Goal: Task Accomplishment & Management: Complete application form

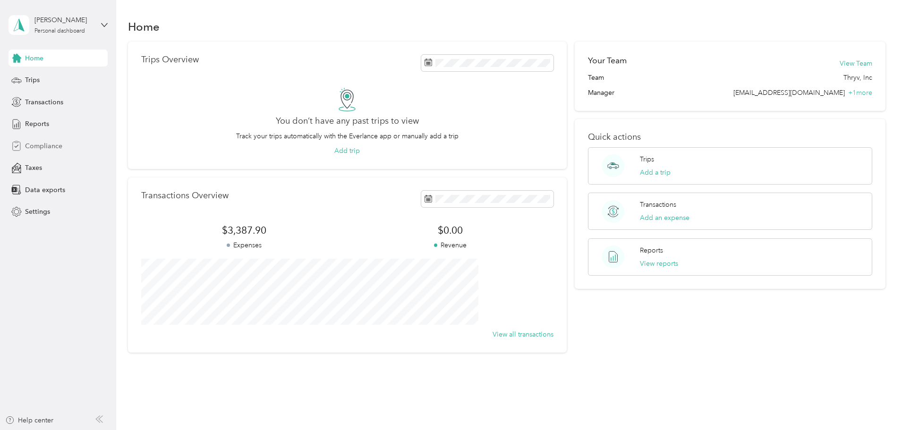
click at [40, 146] on span "Compliance" at bounding box center [43, 146] width 37 height 10
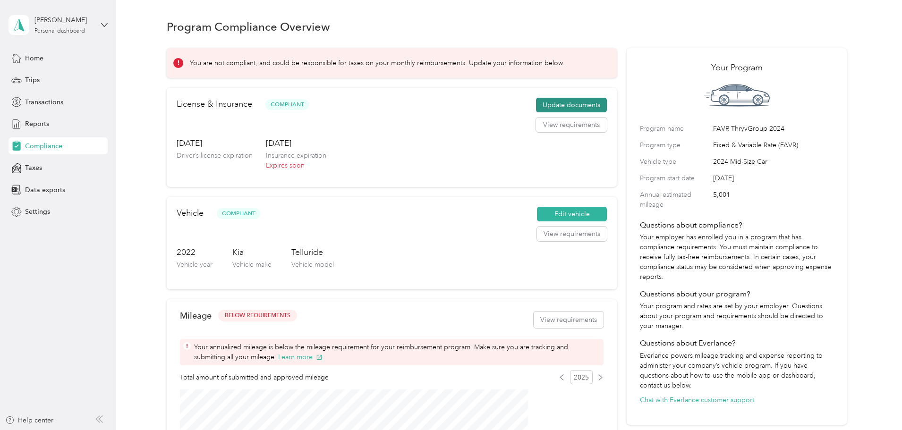
click at [542, 113] on button "Update documents" at bounding box center [571, 105] width 71 height 15
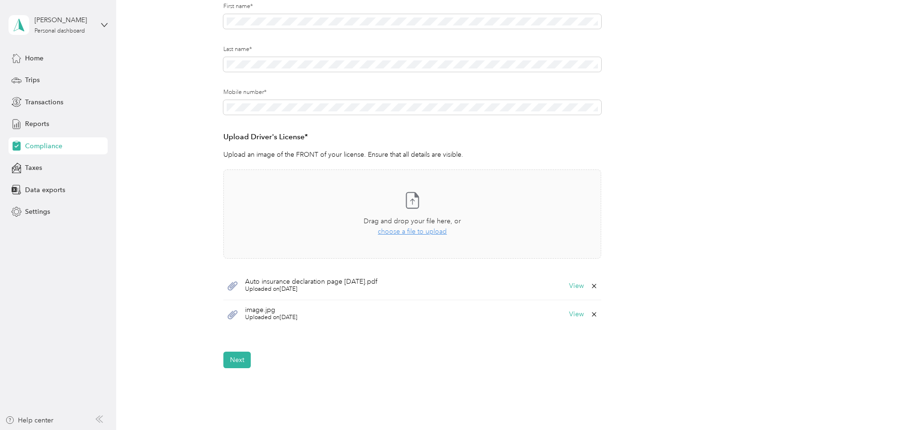
scroll to position [189, 0]
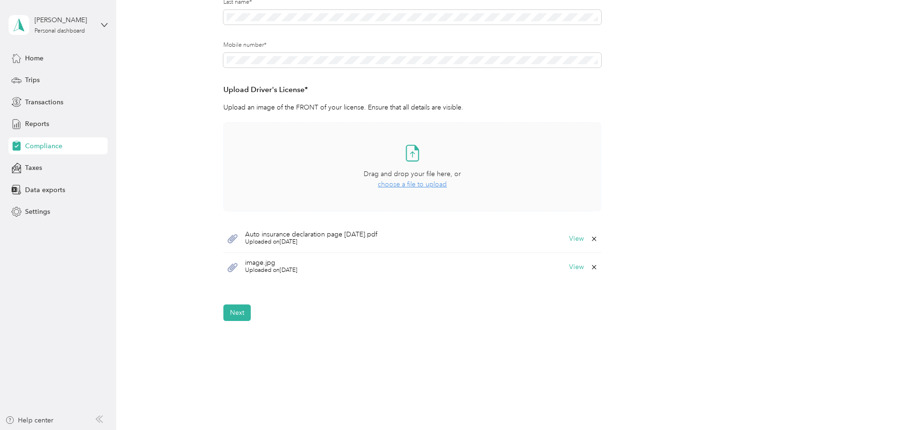
click at [410, 185] on span "choose a file to upload" at bounding box center [412, 184] width 69 height 8
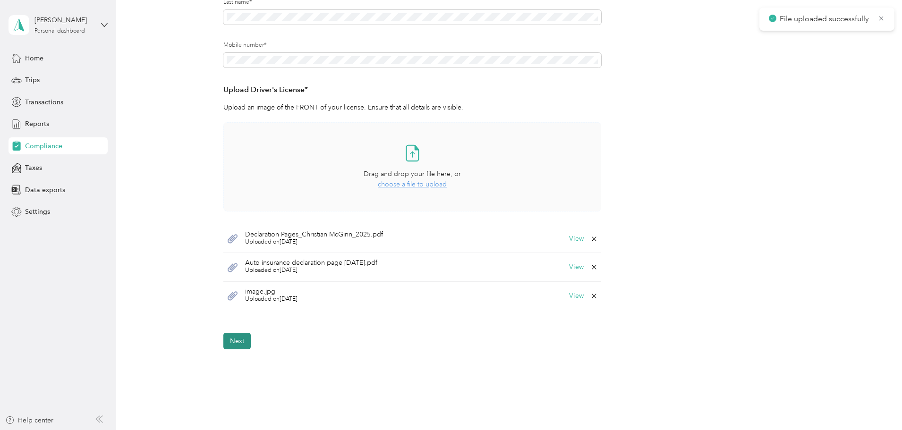
click at [237, 339] on button "Next" at bounding box center [236, 341] width 27 height 17
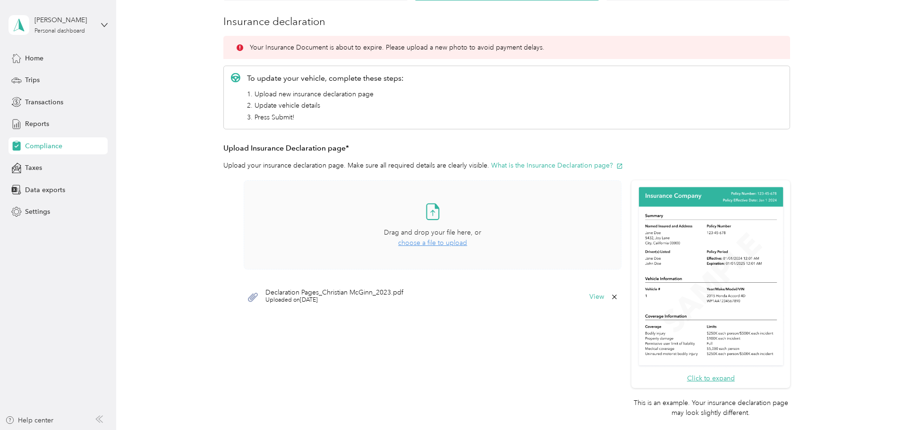
scroll to position [106, 0]
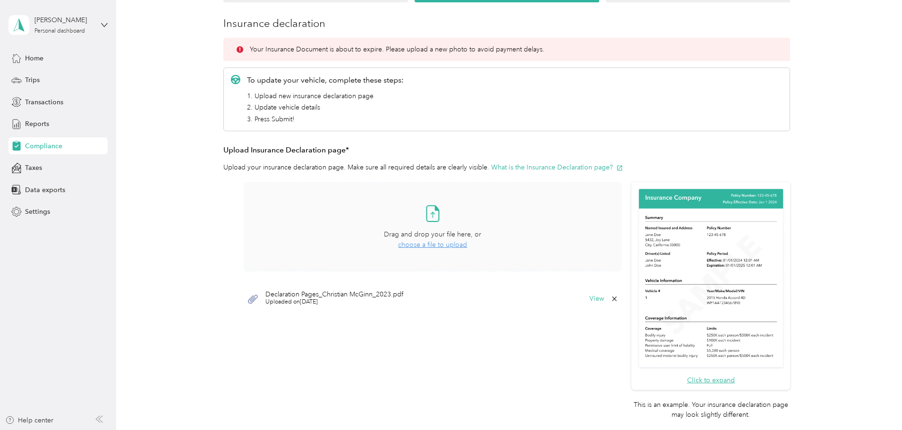
click at [440, 247] on span "choose a file to upload" at bounding box center [432, 245] width 69 height 8
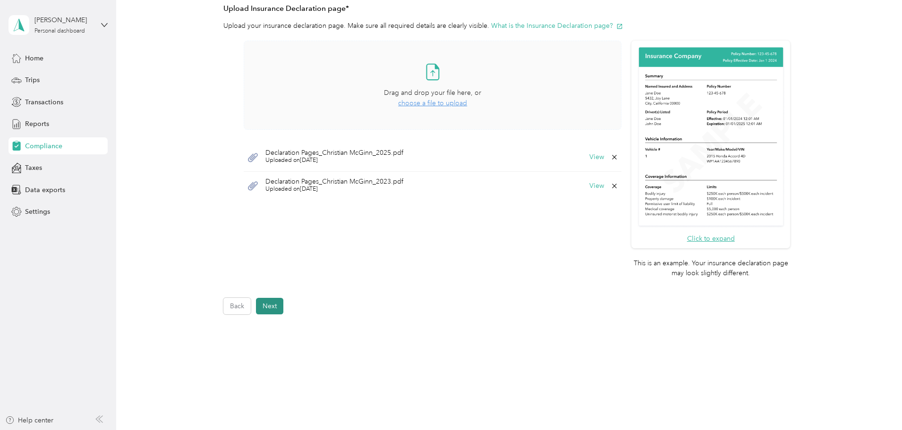
click at [263, 306] on button "Next" at bounding box center [269, 306] width 27 height 17
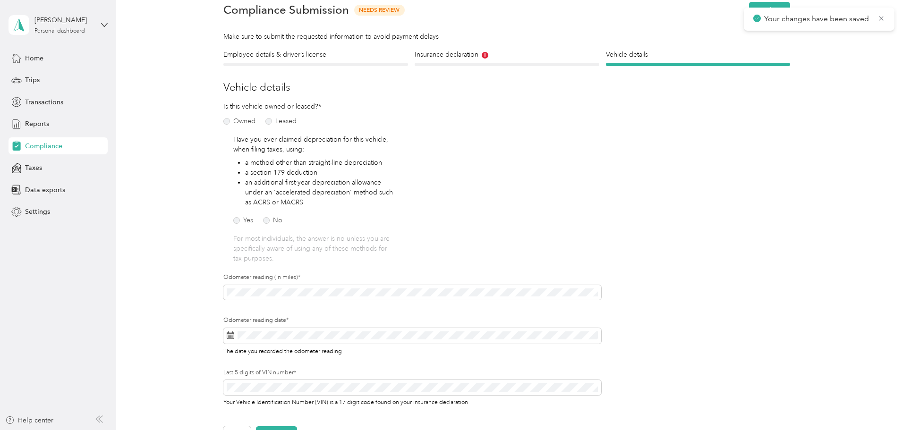
scroll to position [59, 0]
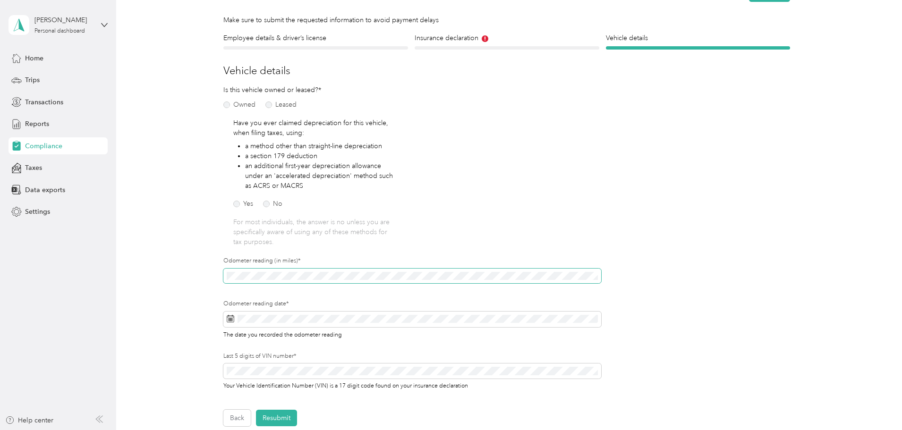
click at [213, 283] on div "Employee details & driver’s license License Insurance declaration Insurance Veh…" at bounding box center [507, 229] width 680 height 393
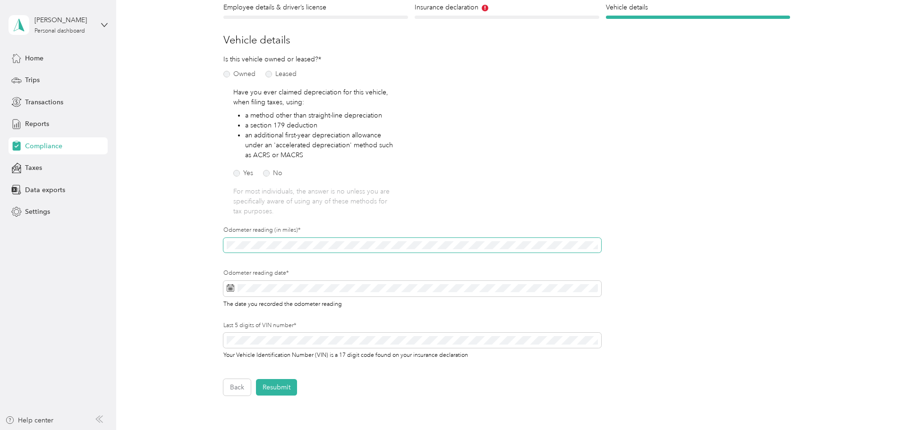
scroll to position [106, 0]
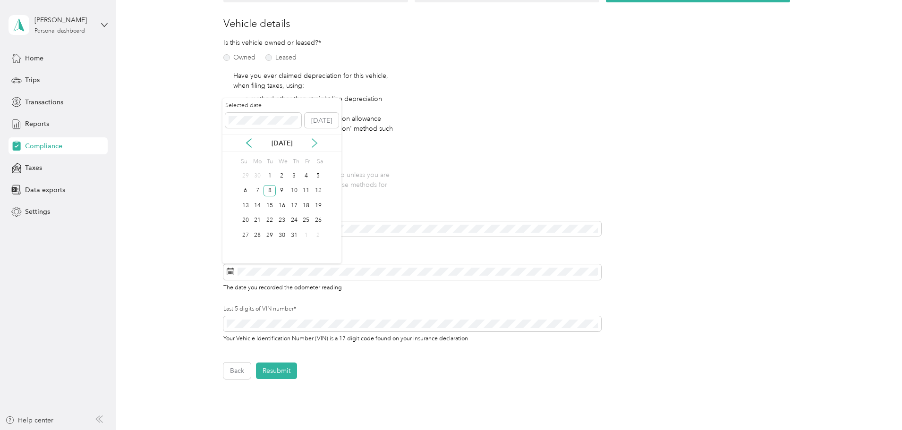
click at [313, 144] on icon at bounding box center [314, 142] width 9 height 9
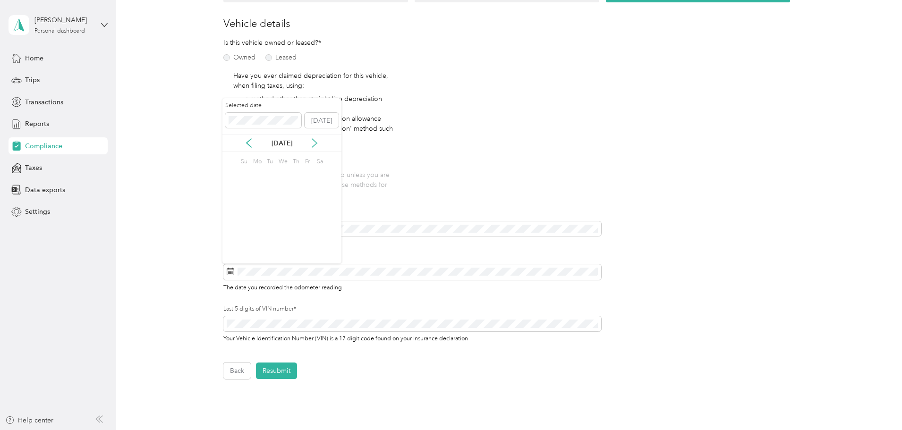
click at [313, 144] on icon at bounding box center [314, 142] width 9 height 9
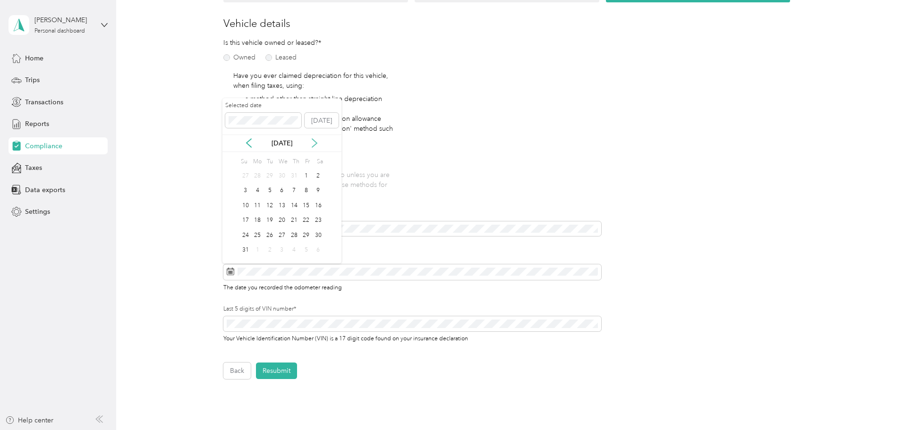
click at [313, 144] on icon at bounding box center [314, 142] width 9 height 9
click at [248, 144] on icon at bounding box center [249, 143] width 5 height 9
click at [271, 236] on div "30" at bounding box center [270, 236] width 12 height 12
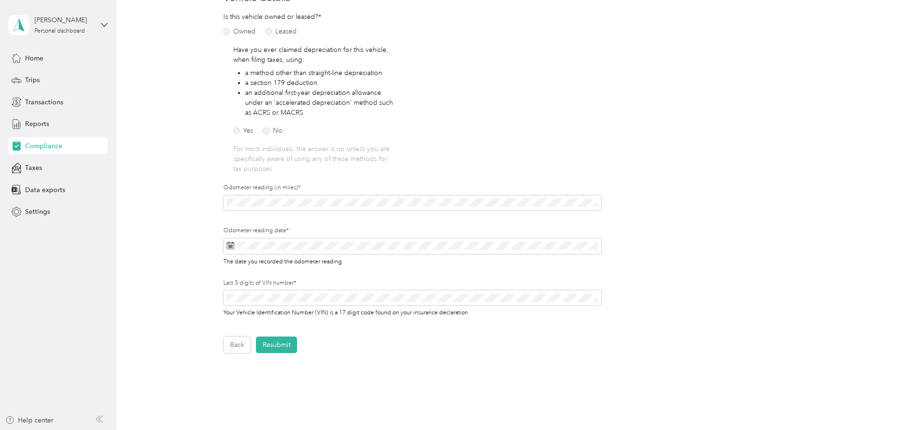
scroll to position [154, 0]
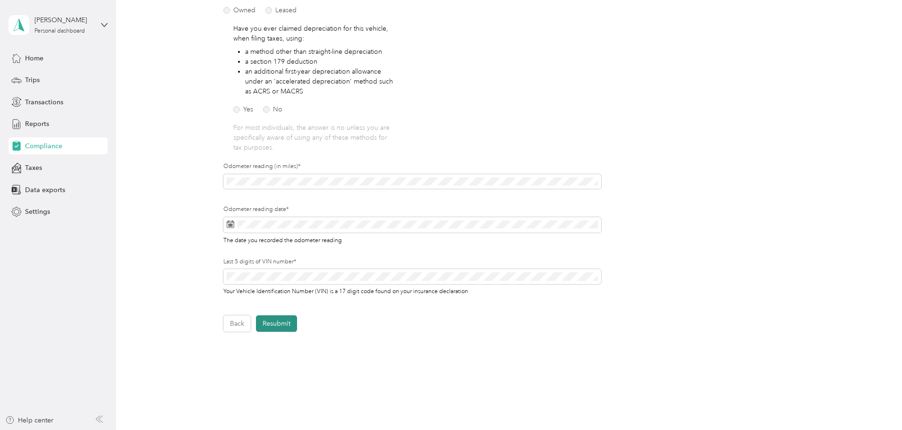
click at [272, 323] on button "Resubmit" at bounding box center [276, 324] width 41 height 17
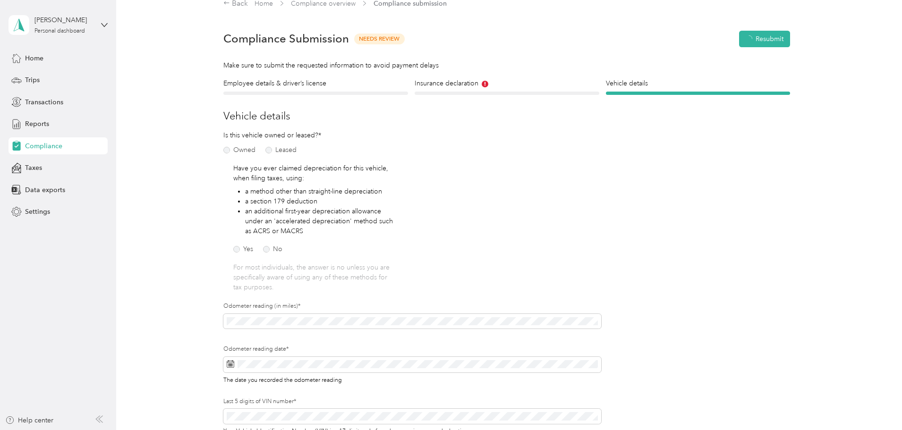
scroll to position [12, 0]
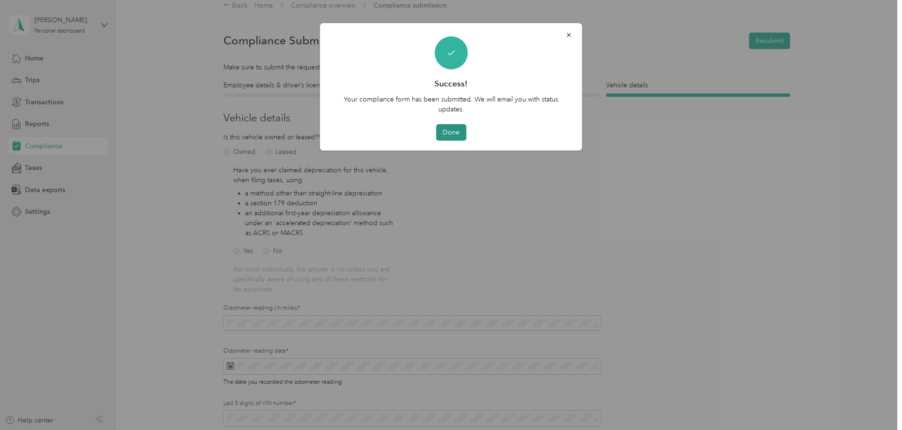
click at [455, 135] on button "Done" at bounding box center [451, 132] width 30 height 17
